Goal: Information Seeking & Learning: Learn about a topic

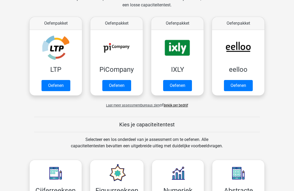
scroll to position [87, 0]
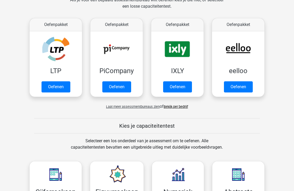
click at [58, 90] on link "Oefenen" at bounding box center [55, 86] width 29 height 11
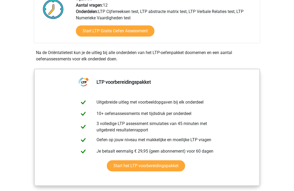
scroll to position [145, 0]
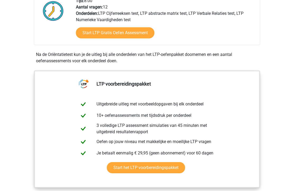
click at [138, 33] on link "Start LTP Gratis Oefen Assessment" at bounding box center [115, 32] width 78 height 11
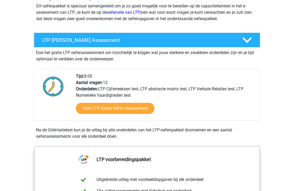
scroll to position [67, 0]
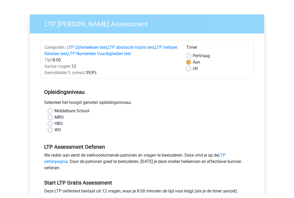
scroll to position [32, 0]
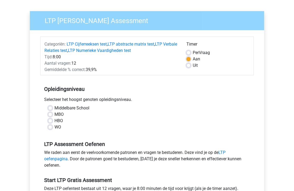
click at [54, 114] on label "MBO" at bounding box center [58, 114] width 9 height 6
click at [51, 114] on input "MBO" at bounding box center [50, 113] width 4 height 5
radio input "true"
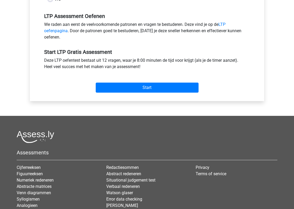
scroll to position [163, 0]
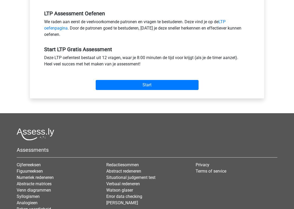
click at [109, 90] on input "Start" at bounding box center [147, 85] width 103 height 10
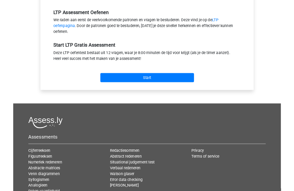
scroll to position [181, 0]
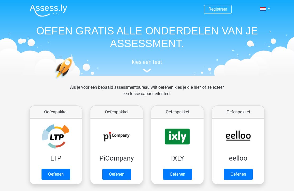
scroll to position [87, 0]
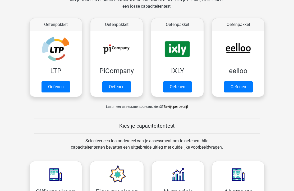
click at [114, 87] on link "Oefenen" at bounding box center [116, 86] width 29 height 11
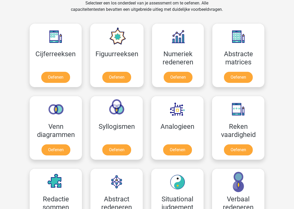
scroll to position [225, 0]
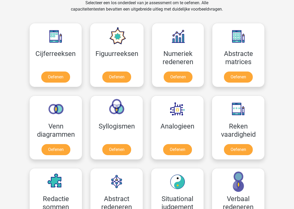
click at [114, 79] on link "Oefenen" at bounding box center [116, 77] width 29 height 11
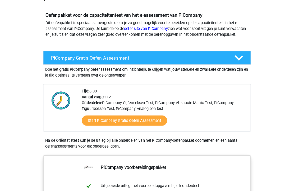
scroll to position [50, 0]
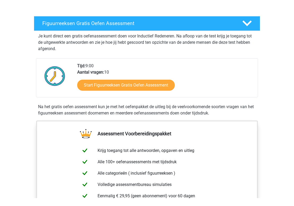
scroll to position [85, 0]
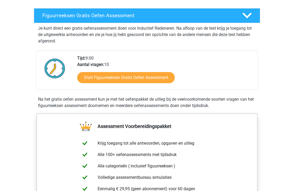
click at [90, 78] on link "Start Figuurreeksen Gratis Oefen Assessment" at bounding box center [126, 77] width 98 height 11
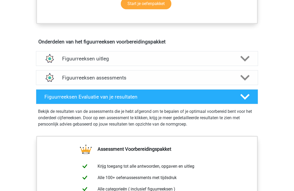
scroll to position [284, 0]
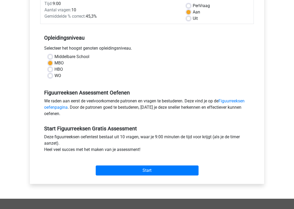
scroll to position [82, 0]
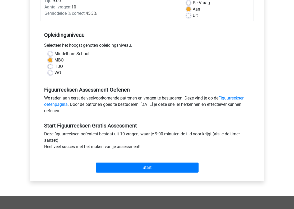
click at [124, 173] on input "Start" at bounding box center [147, 168] width 103 height 10
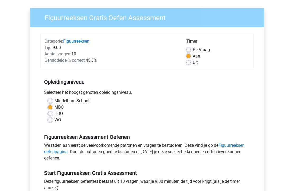
scroll to position [33, 0]
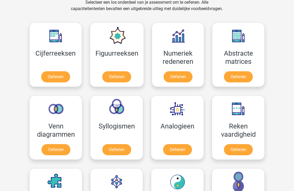
scroll to position [225, 0]
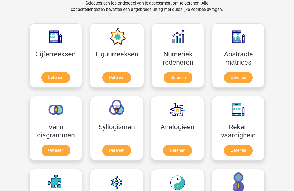
click at [54, 148] on link "Oefenen" at bounding box center [55, 150] width 29 height 11
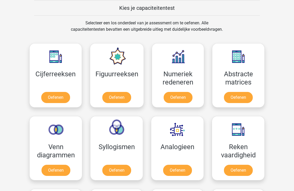
scroll to position [205, 0]
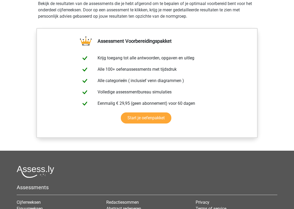
scroll to position [386, 0]
